Goal: Find specific page/section: Find specific page/section

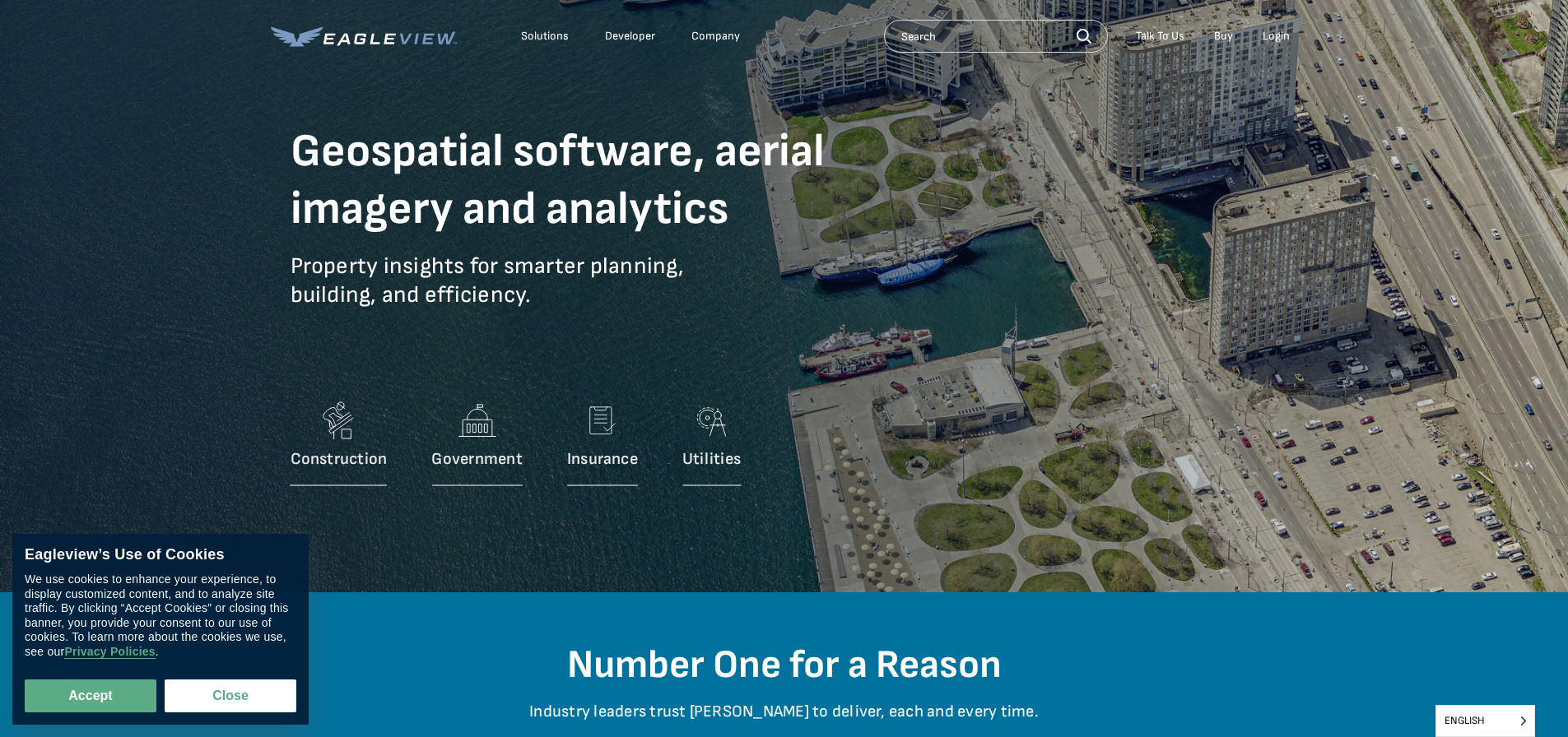
click at [726, 33] on div "Company" at bounding box center [716, 36] width 49 height 15
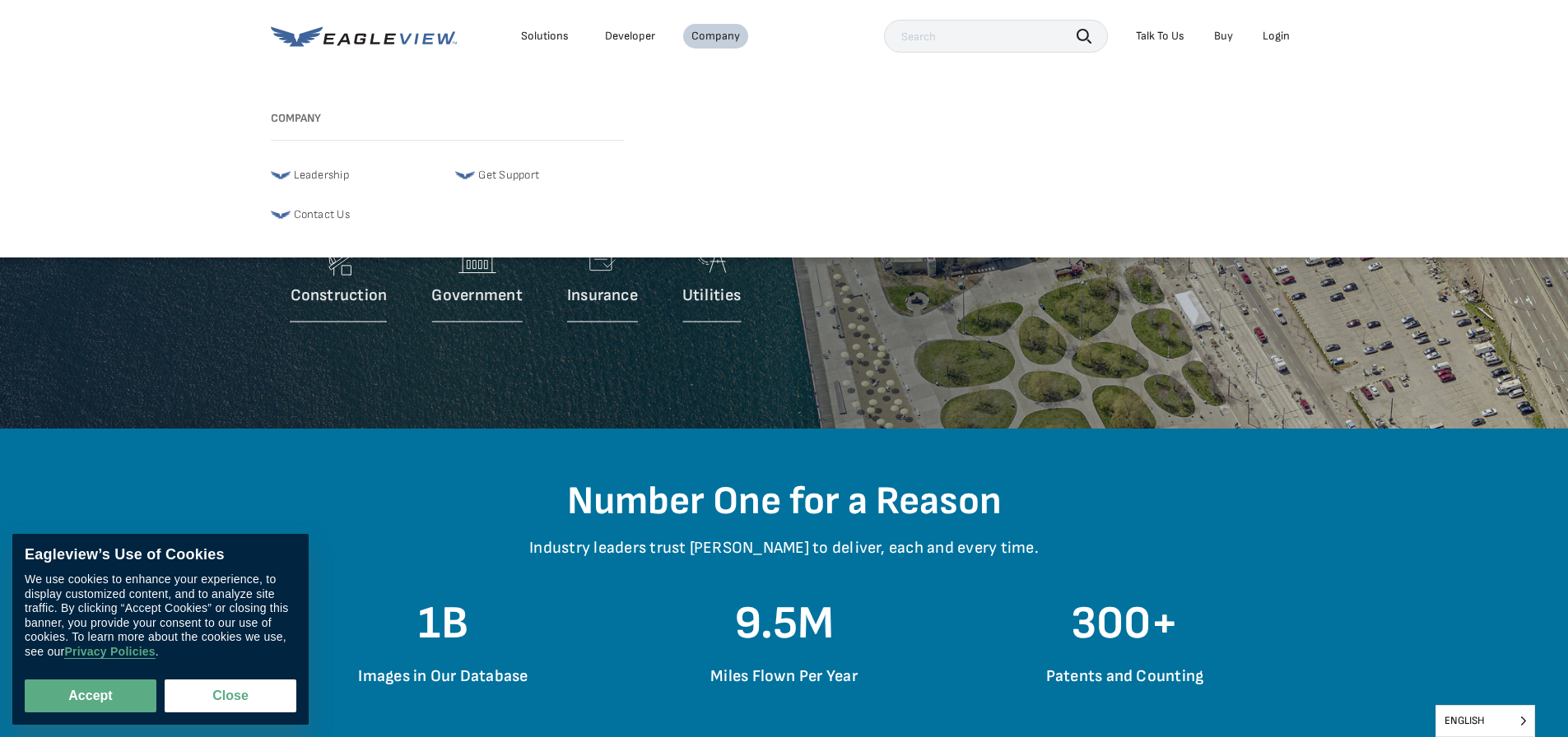
scroll to position [164, 0]
click at [343, 214] on span "Contact Us" at bounding box center [322, 215] width 56 height 20
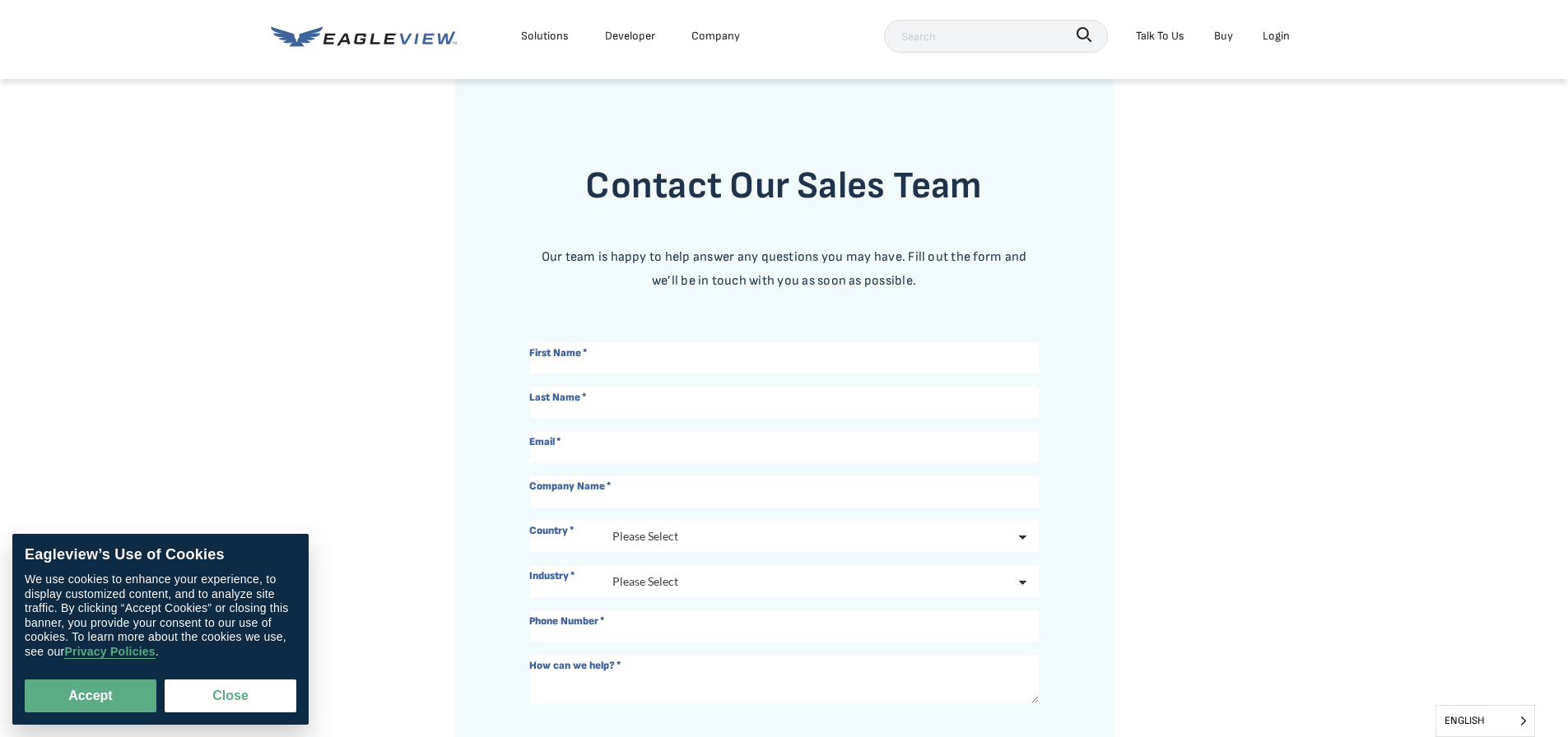
click at [719, 34] on div "Company" at bounding box center [716, 36] width 49 height 21
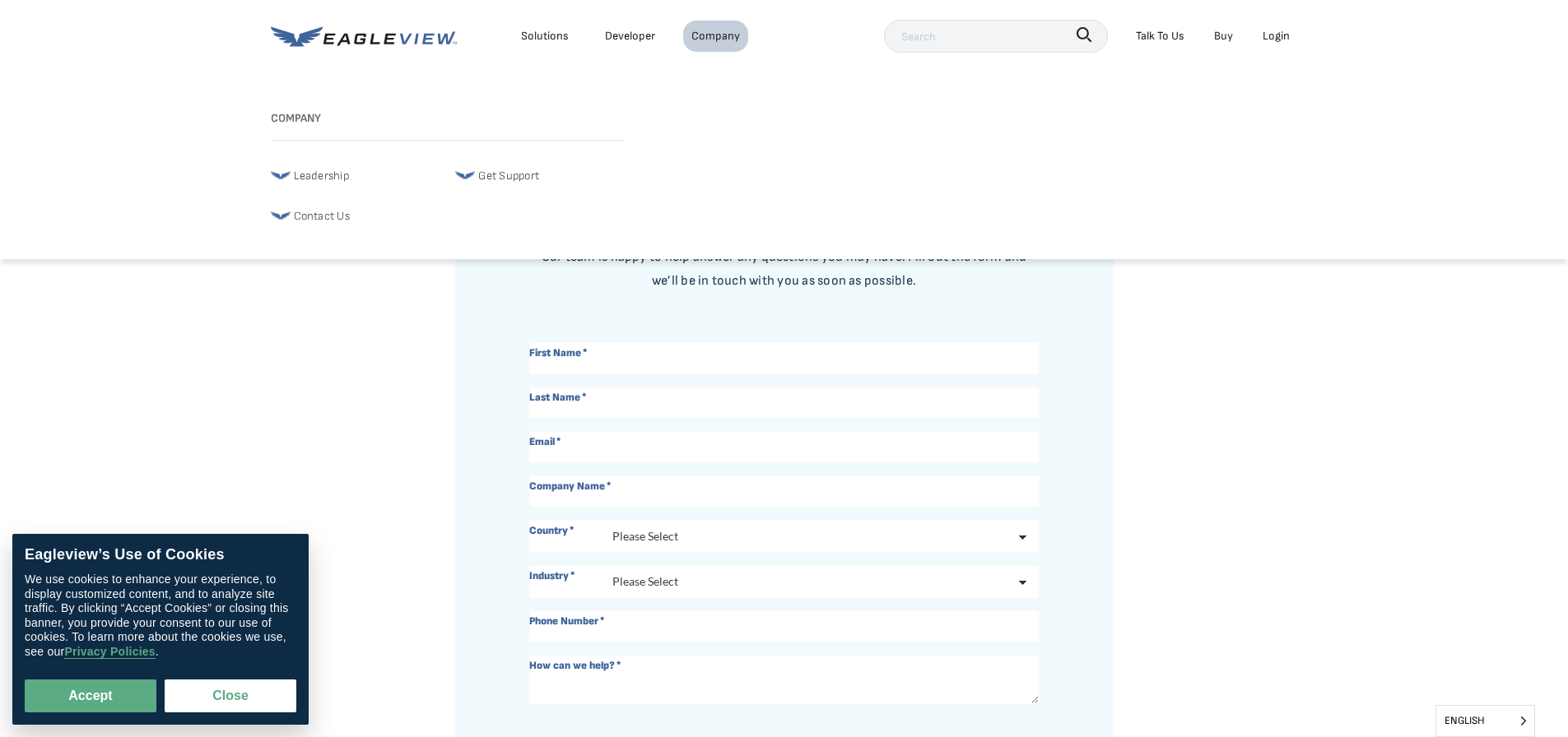
click at [333, 184] on span "Leadership" at bounding box center [322, 175] width 56 height 21
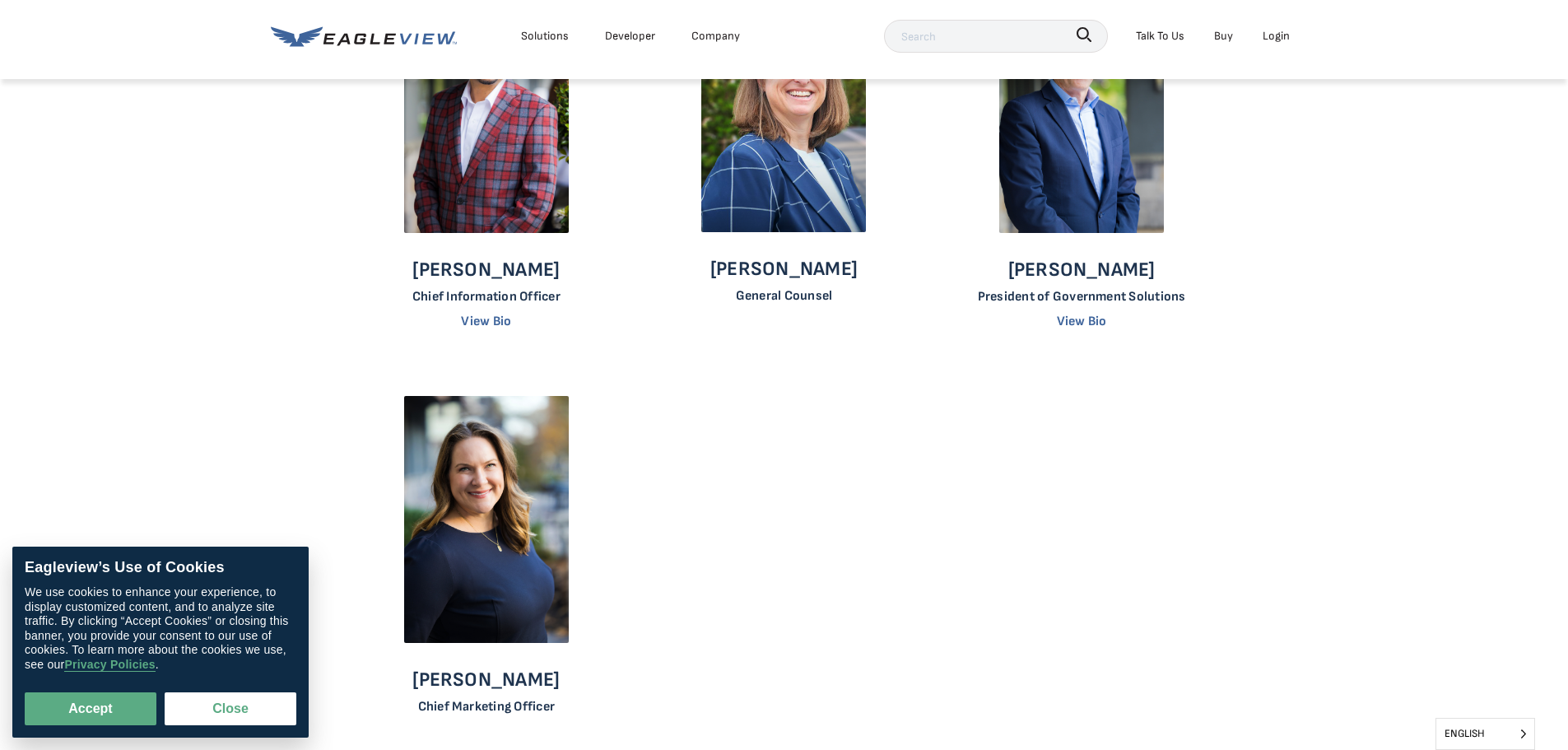
scroll to position [1234, 0]
